Goal: Task Accomplishment & Management: Manage account settings

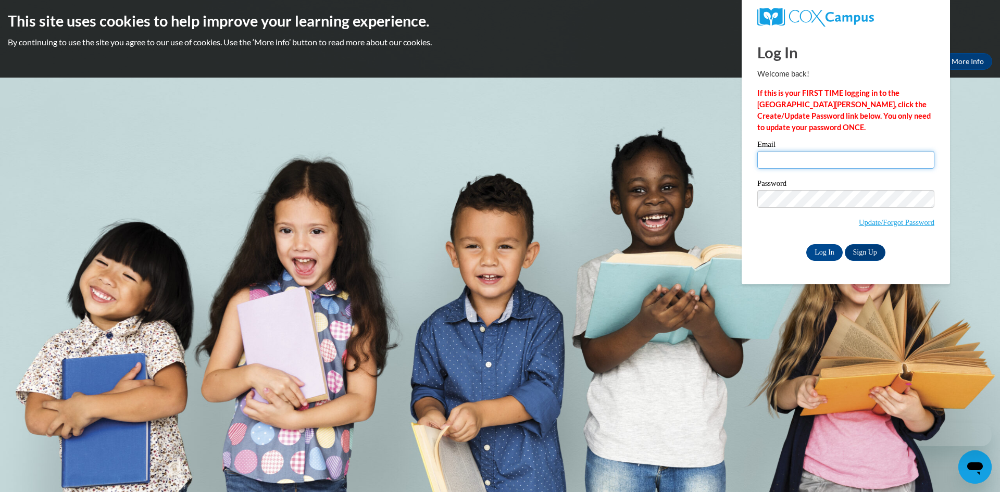
type input "hrickerson@augusta.edu"
click at [820, 240] on div "Password Update/Forgot Password" at bounding box center [845, 210] width 177 height 61
click at [818, 247] on input "Log In" at bounding box center [824, 252] width 36 height 17
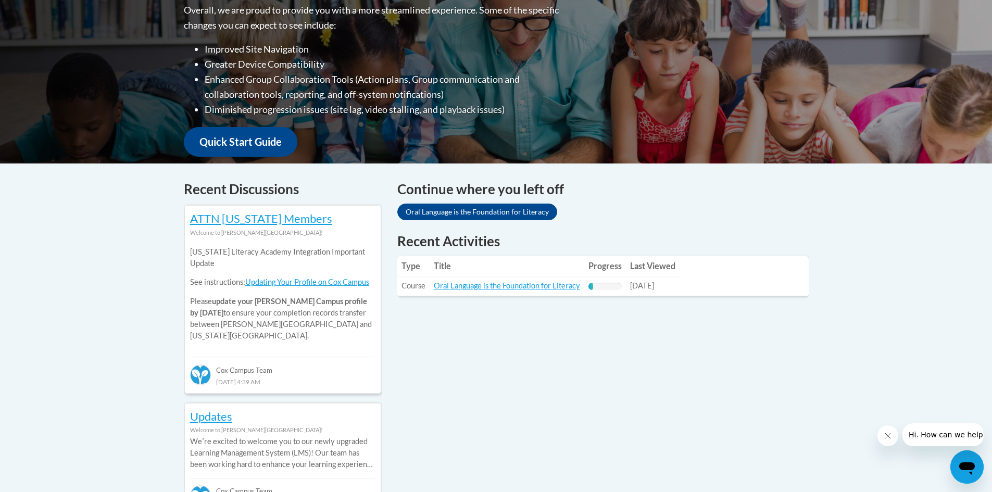
scroll to position [245, 0]
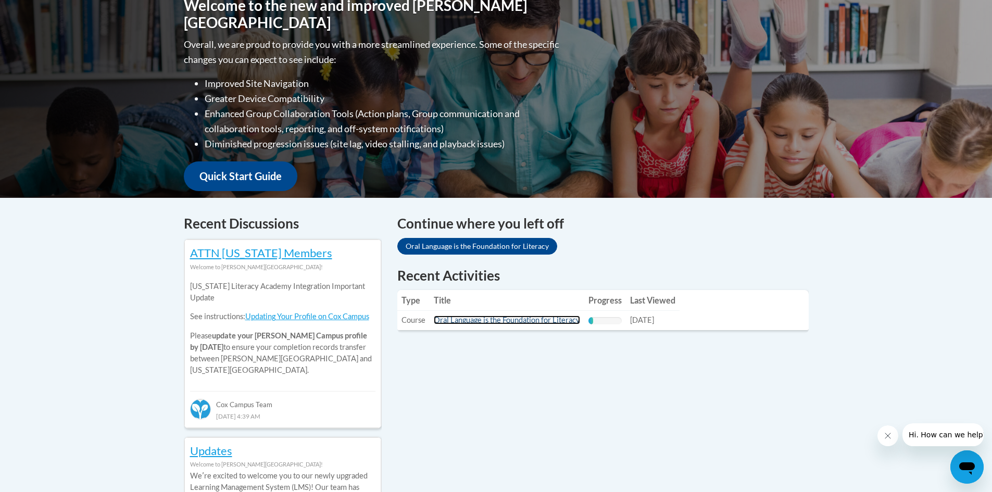
click at [496, 317] on link "Oral Language is the Foundation for Literacy" at bounding box center [507, 320] width 146 height 9
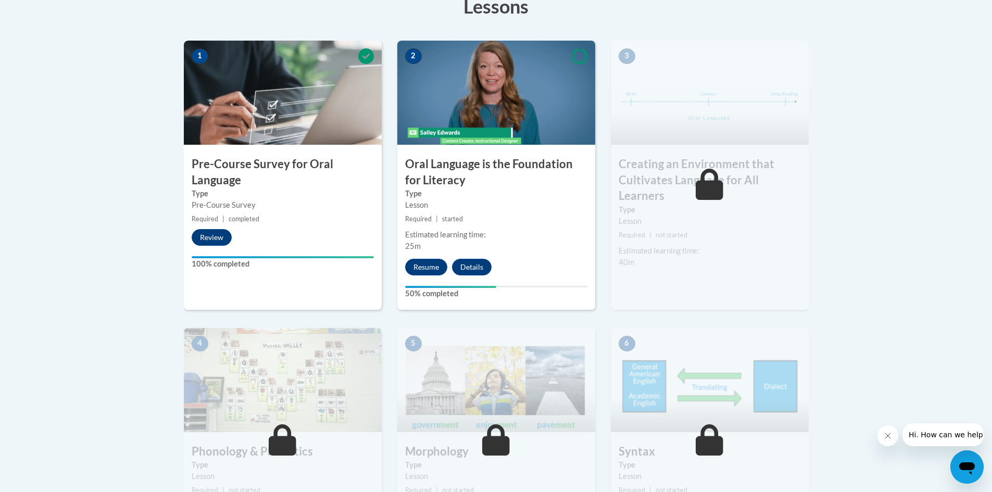
scroll to position [310, 0]
